Goal: Task Accomplishment & Management: Manage account settings

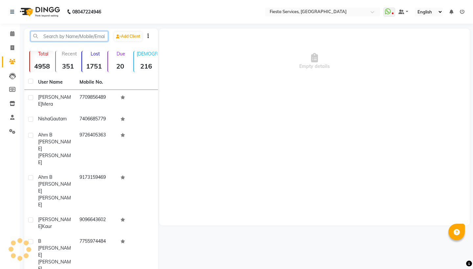
click at [83, 35] on input "text" at bounding box center [70, 36] width 78 height 10
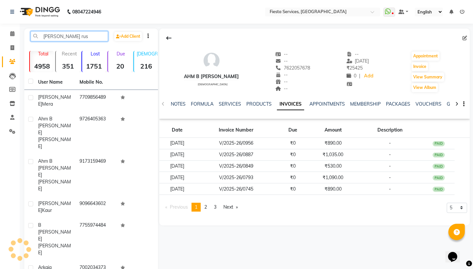
type input "riya rus"
drag, startPoint x: 83, startPoint y: 35, endPoint x: 233, endPoint y: 206, distance: 227.0
click at [233, 206] on link "Next page" at bounding box center [230, 207] width 21 height 9
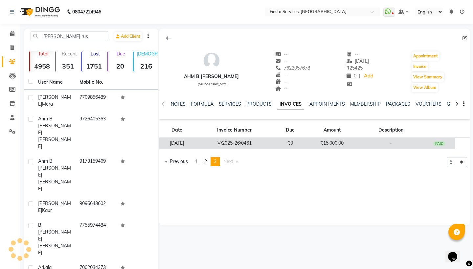
click at [261, 146] on td "V/2025-26/0461" at bounding box center [234, 143] width 80 height 11
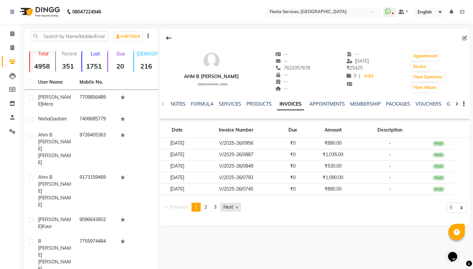
click at [230, 207] on link "Next page" at bounding box center [230, 207] width 21 height 9
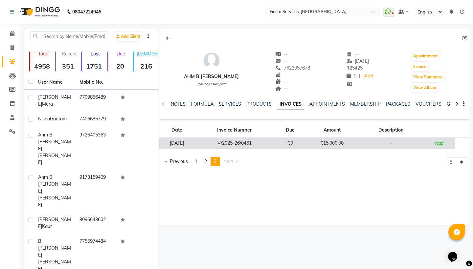
click at [252, 141] on td "V/2025-26/0461" at bounding box center [234, 143] width 80 height 11
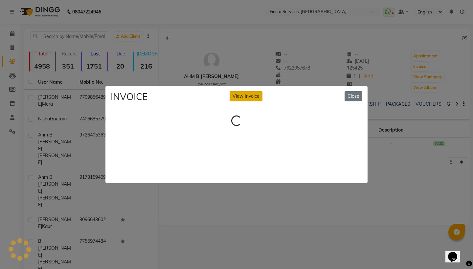
click at [247, 93] on button "View Invoice" at bounding box center [246, 96] width 33 height 10
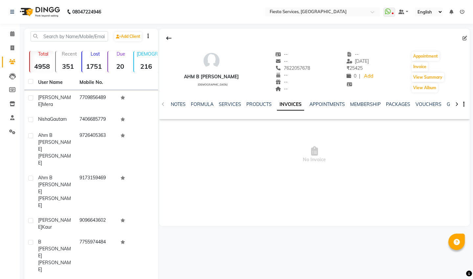
select select "en"
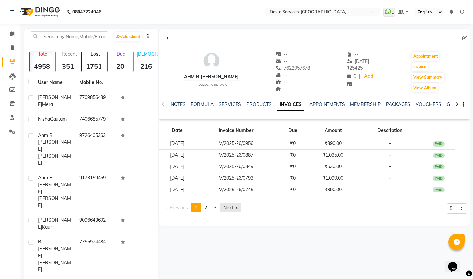
click at [234, 210] on link "Next page" at bounding box center [230, 207] width 21 height 9
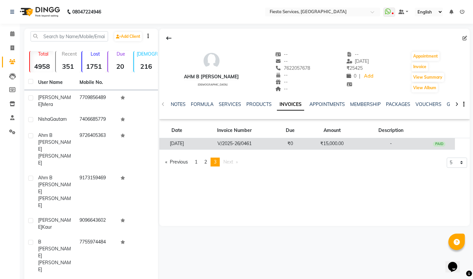
click at [263, 140] on td "V/2025-26/0461" at bounding box center [234, 143] width 80 height 11
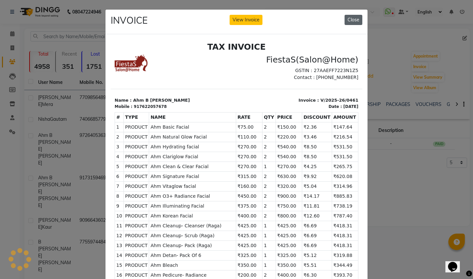
click at [356, 21] on button "Close" at bounding box center [354, 20] width 18 height 10
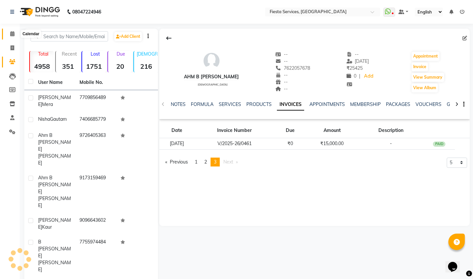
click at [9, 35] on span at bounding box center [12, 34] width 11 height 8
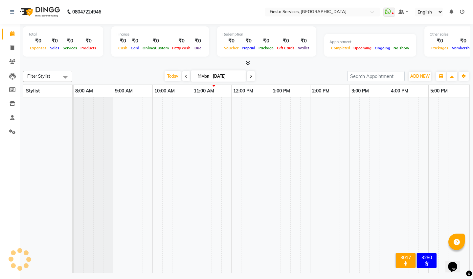
scroll to position [0, 119]
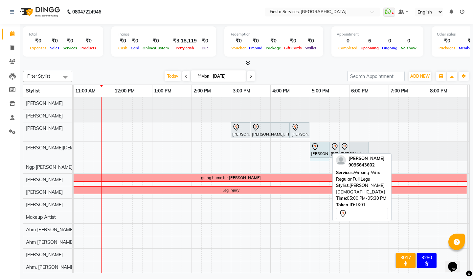
drag, startPoint x: 328, startPoint y: 148, endPoint x: 327, endPoint y: 124, distance: 24.0
click at [327, 124] on div "Rashmeet Kaur, TK01, 03:00 PM-03:30 PM, Massage- Head (Oil) Rashmeet Kaur, TK01…" at bounding box center [231, 191] width 552 height 188
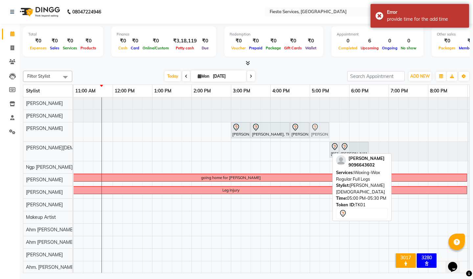
drag, startPoint x: 322, startPoint y: 147, endPoint x: 321, endPoint y: 129, distance: 17.7
click at [321, 129] on tbody "Rashmeet Kaur, TK01, 03:00 PM-03:30 PM, Massage- Head (Oil) Rashmeet Kaur, TK01…" at bounding box center [231, 191] width 552 height 188
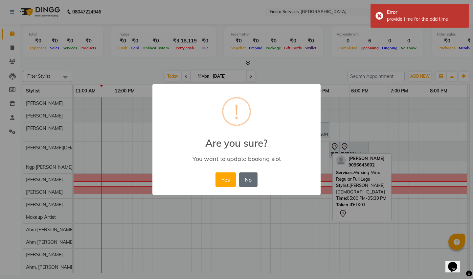
click at [250, 179] on button "No" at bounding box center [248, 179] width 18 height 14
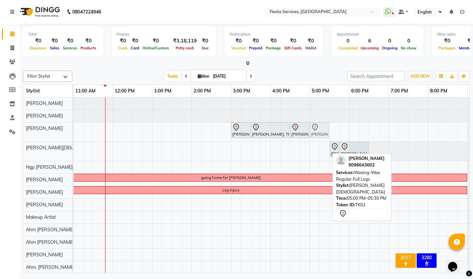
drag, startPoint x: 315, startPoint y: 146, endPoint x: 315, endPoint y: 132, distance: 13.5
click at [315, 132] on tbody "Rashmeet Kaur, TK01, 03:00 PM-03:30 PM, Massage- Head (Oil) Rashmeet Kaur, TK01…" at bounding box center [231, 191] width 552 height 188
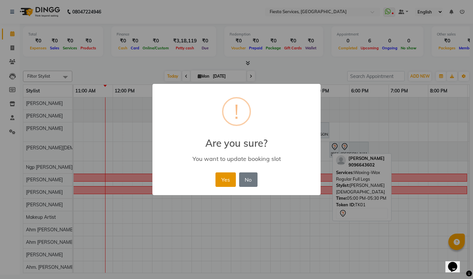
click at [227, 181] on button "Yes" at bounding box center [225, 179] width 20 height 14
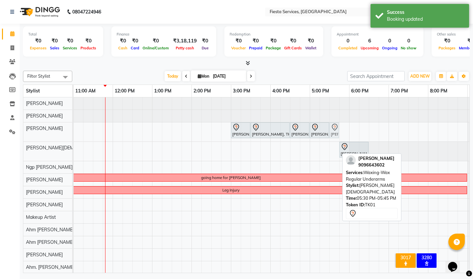
drag, startPoint x: 335, startPoint y: 148, endPoint x: 336, endPoint y: 139, distance: 9.2
click at [336, 129] on tbody "Rashmeet Kaur, TK01, 03:00 PM-03:30 PM, Massage- Head (Oil) Rashmeet Kaur, TK01…" at bounding box center [231, 191] width 552 height 188
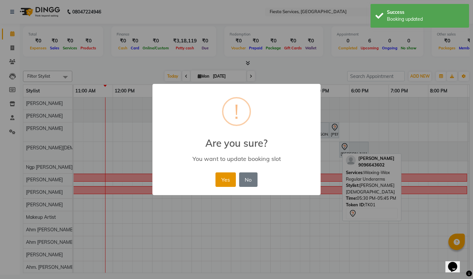
click at [231, 179] on button "Yes" at bounding box center [225, 179] width 20 height 14
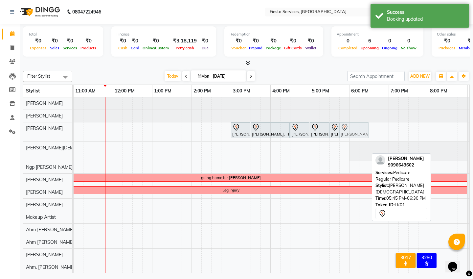
drag, startPoint x: 360, startPoint y: 148, endPoint x: 359, endPoint y: 134, distance: 13.8
click at [359, 134] on tbody "Rashmeet Kaur, TK01, 03:00 PM-03:30 PM, Massage- Head (Oil) Rashmeet Kaur, TK01…" at bounding box center [231, 191] width 552 height 188
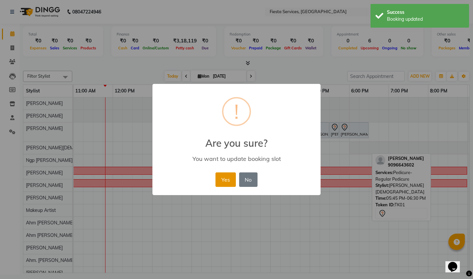
click at [220, 178] on button "Yes" at bounding box center [225, 179] width 20 height 14
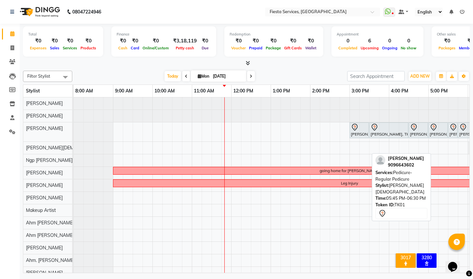
click at [120, 149] on div "Rashmeet Kaur, TK01, 03:00 PM-03:30 PM, Massage- Head (Oil) Rashmeet Kaur, TK01…" at bounding box center [350, 187] width 552 height 181
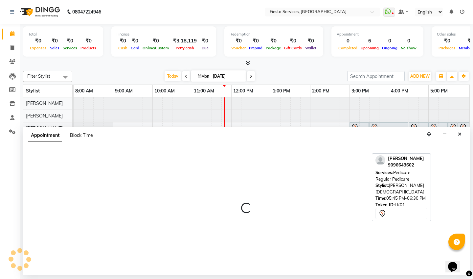
select select "67799"
select select "540"
select select "tentative"
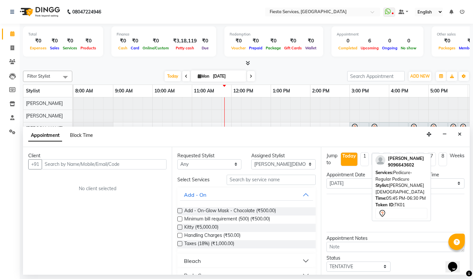
click at [83, 135] on span "Block Time" at bounding box center [81, 135] width 23 height 6
select select "67799"
select select "540"
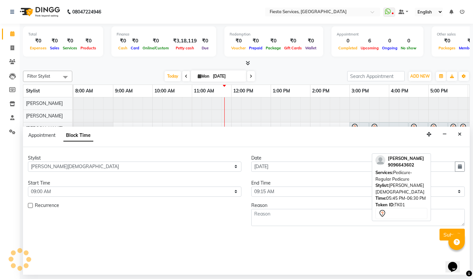
scroll to position [0, 119]
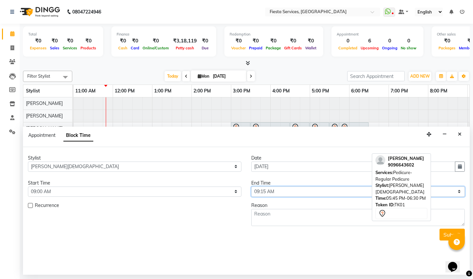
click at [280, 190] on select "Select 09:00 AM 09:15 AM 09:30 AM 09:45 AM 10:00 AM 10:15 AM 10:30 AM 10:45 AM …" at bounding box center [358, 191] width 214 height 10
select select "1260"
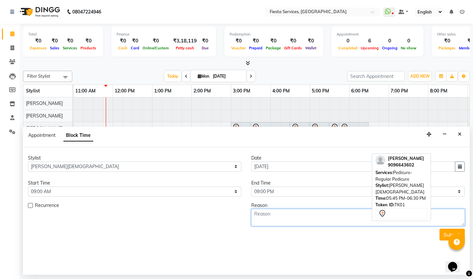
click at [278, 209] on textarea at bounding box center [358, 217] width 214 height 17
type textarea "Pooja at home"
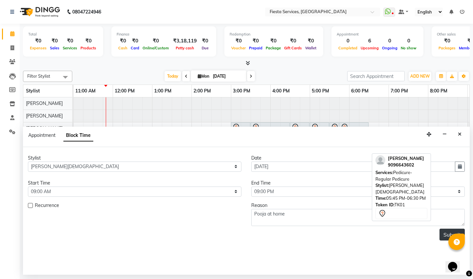
click at [450, 232] on button "Submit" at bounding box center [451, 234] width 25 height 12
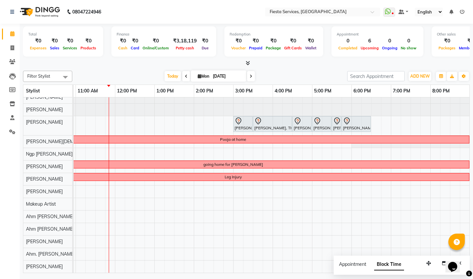
scroll to position [6, 116]
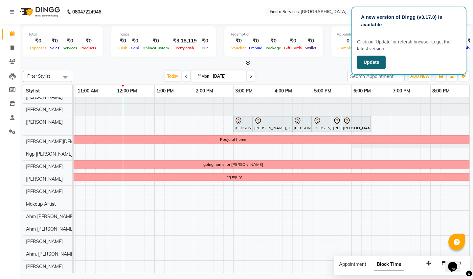
click at [377, 63] on button "Update" at bounding box center [371, 62] width 29 height 13
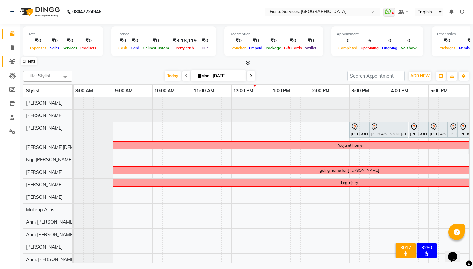
click at [7, 63] on span at bounding box center [12, 62] width 11 height 8
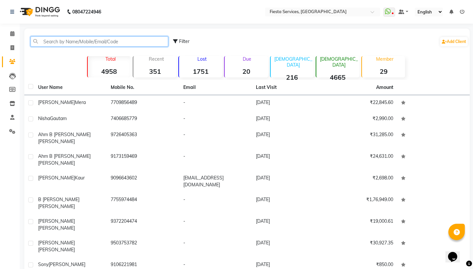
click at [70, 40] on input "text" at bounding box center [100, 41] width 138 height 10
type input "d"
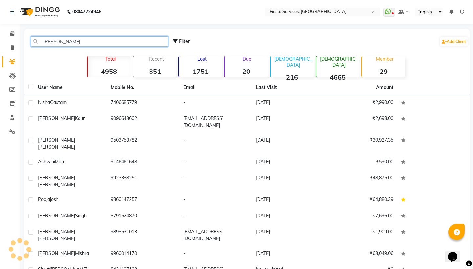
type input "[PERSON_NAME]"
click at [106, 75] on strong "4958" at bounding box center [109, 71] width 43 height 8
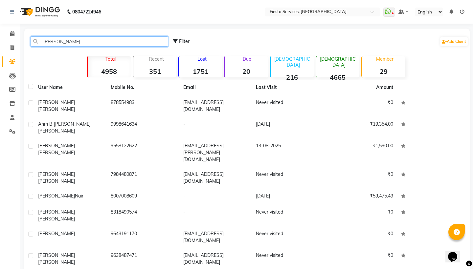
click at [81, 40] on input "[PERSON_NAME]" at bounding box center [100, 41] width 138 height 10
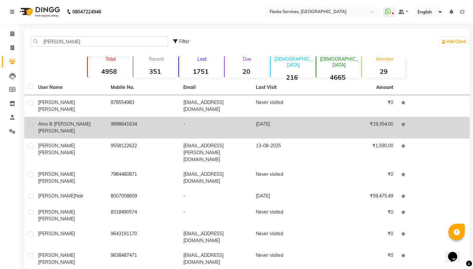
click at [69, 128] on span "[PERSON_NAME]" at bounding box center [56, 131] width 37 height 6
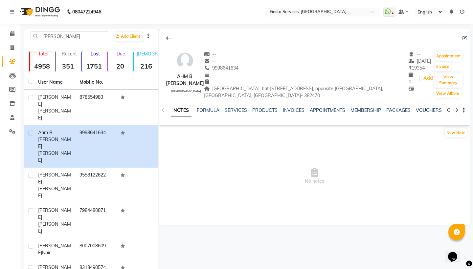
click at [293, 114] on div "INVOICES" at bounding box center [294, 110] width 22 height 7
click at [294, 109] on link "INVOICES" at bounding box center [294, 110] width 22 height 6
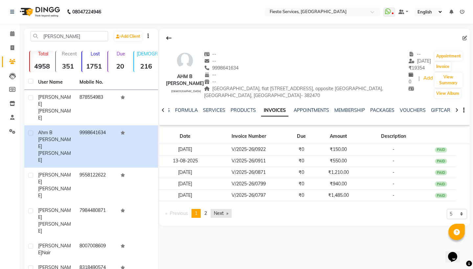
click at [218, 213] on link "Next page" at bounding box center [221, 213] width 21 height 9
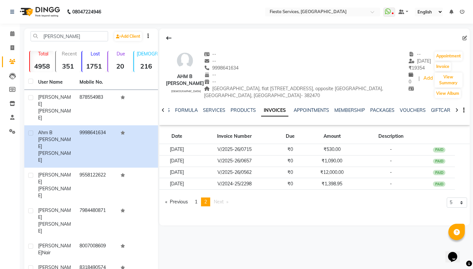
click at [218, 213] on div "Ahm B [PERSON_NAME] [DEMOGRAPHIC_DATA] -- -- 9998641634 -- -- [GEOGRAPHIC_DATA]…" at bounding box center [314, 122] width 310 height 186
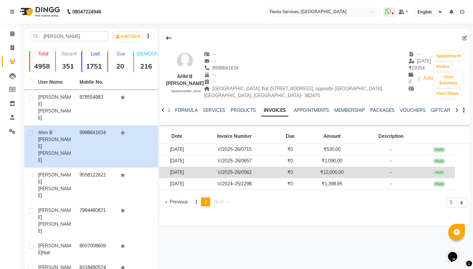
click at [294, 173] on td "₹0" at bounding box center [291, 172] width 32 height 11
